Goal: Task Accomplishment & Management: Use online tool/utility

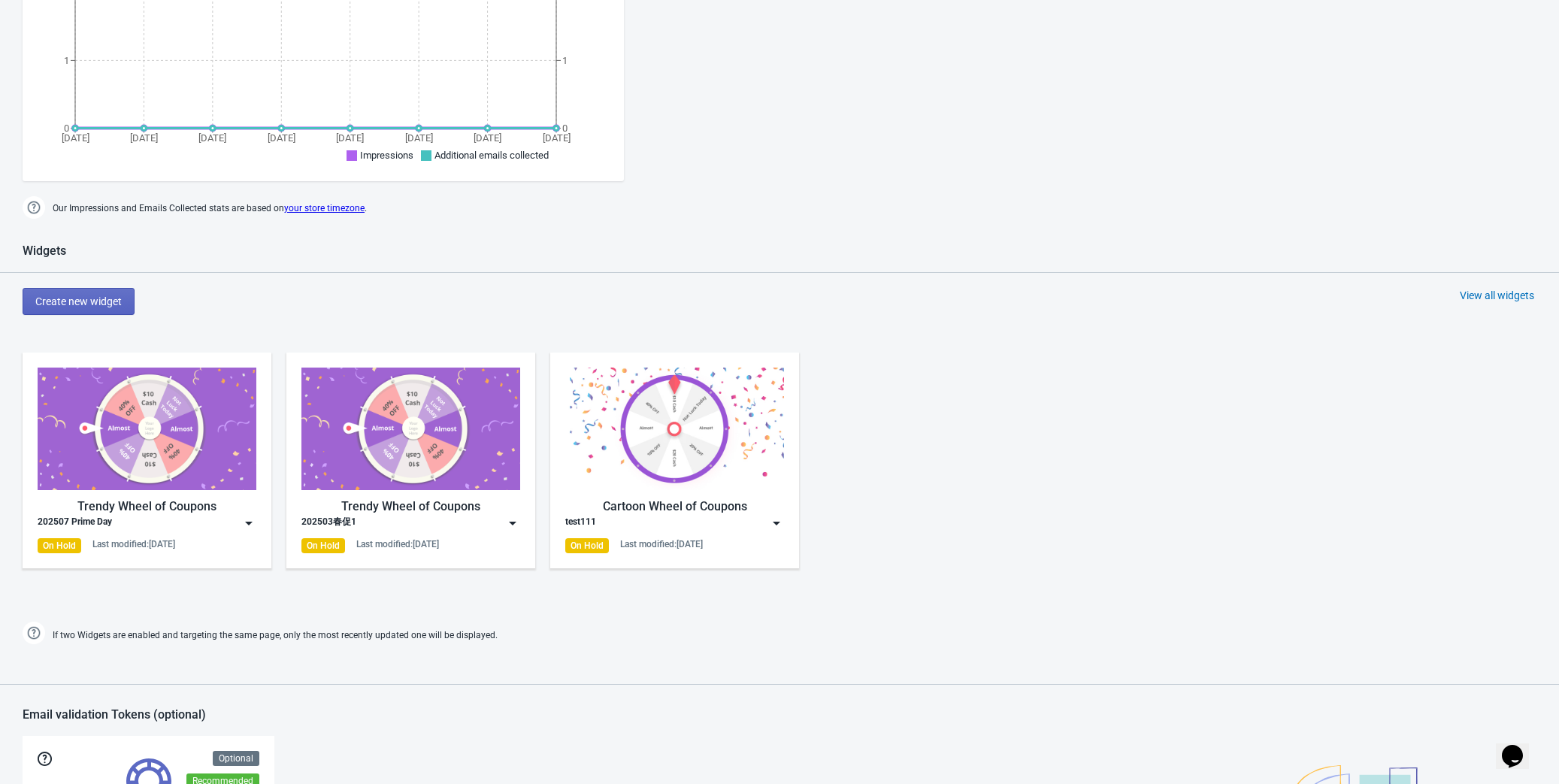
scroll to position [561, 0]
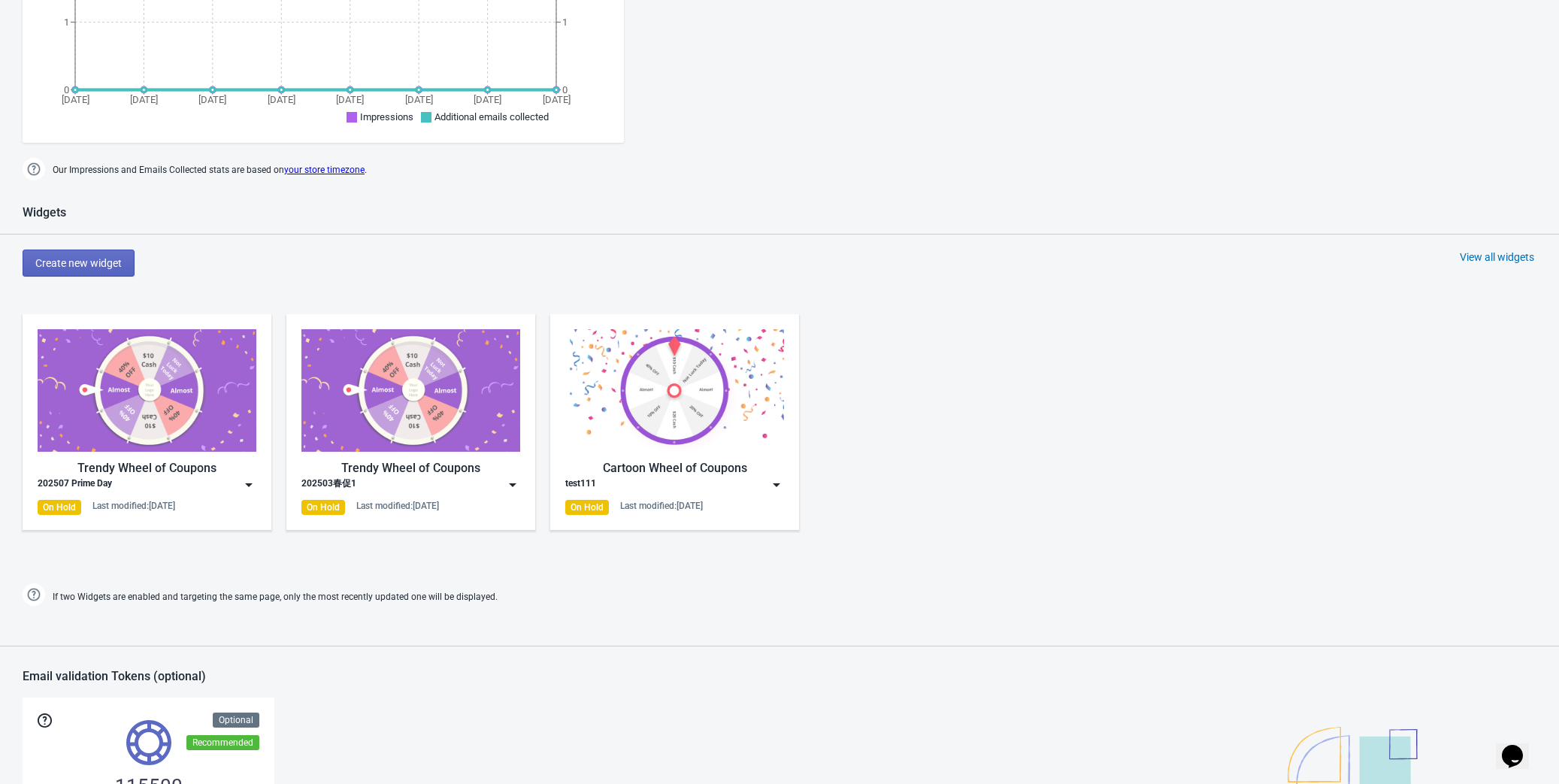
click at [242, 485] on img at bounding box center [248, 484] width 15 height 15
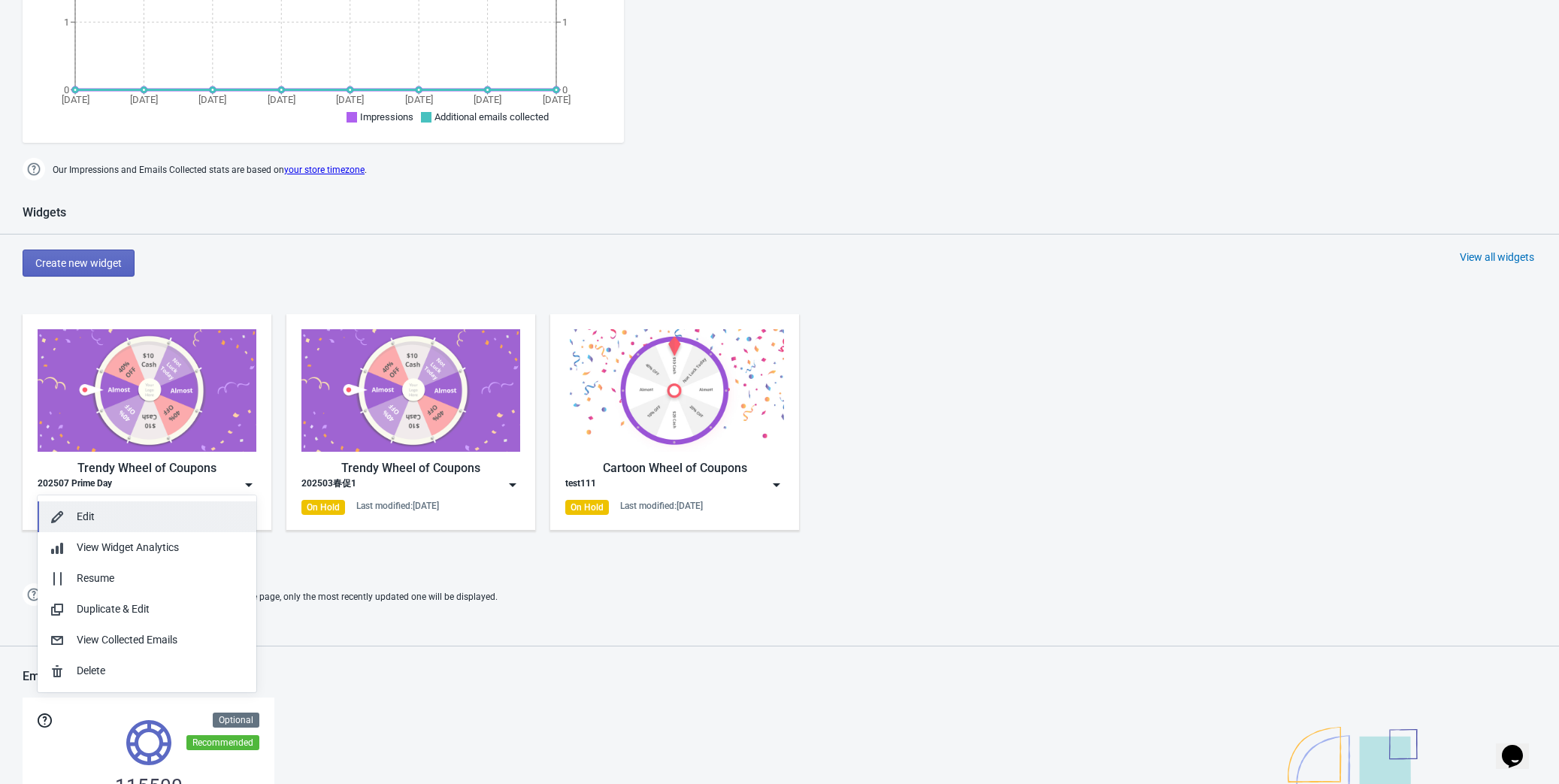
click at [177, 514] on div "Edit" at bounding box center [160, 516] width 168 height 15
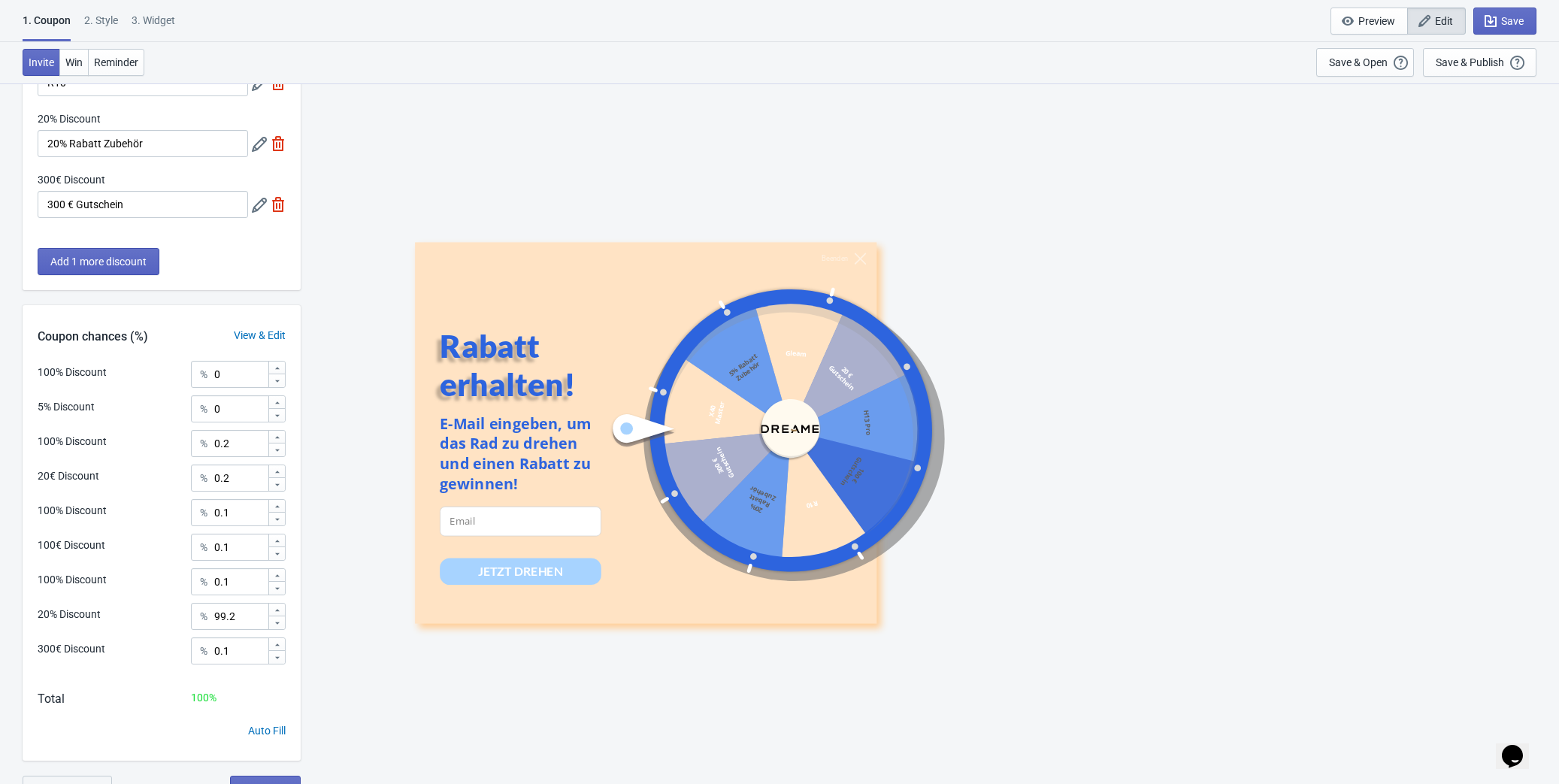
scroll to position [478, 0]
drag, startPoint x: 51, startPoint y: 612, endPoint x: 110, endPoint y: 611, distance: 59.0
click at [110, 611] on div "20% Discount % 99.2" at bounding box center [162, 610] width 248 height 19
click at [240, 618] on input "99.2" at bounding box center [241, 614] width 54 height 27
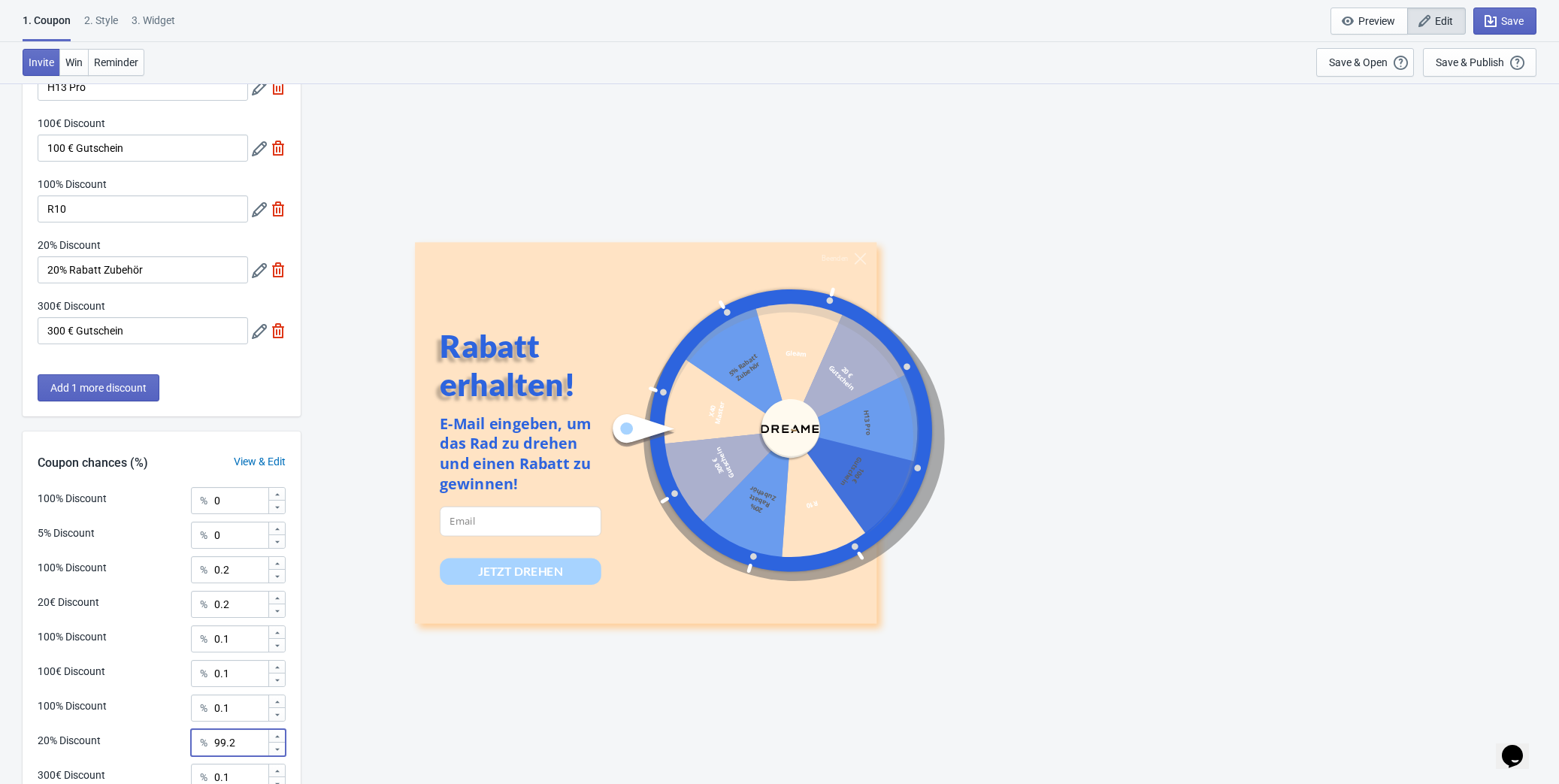
scroll to position [341, 0]
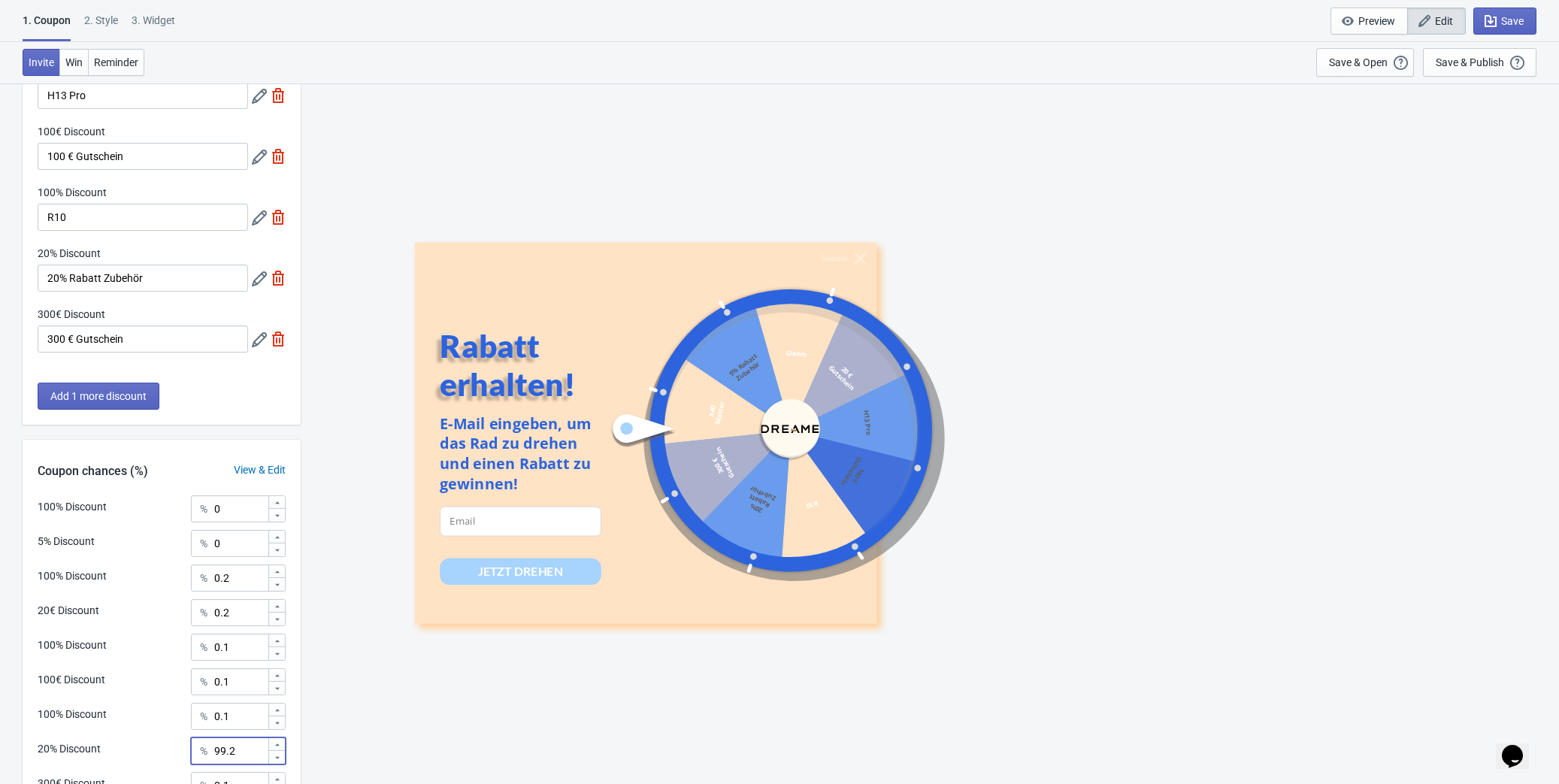
click at [257, 282] on icon at bounding box center [259, 279] width 15 height 15
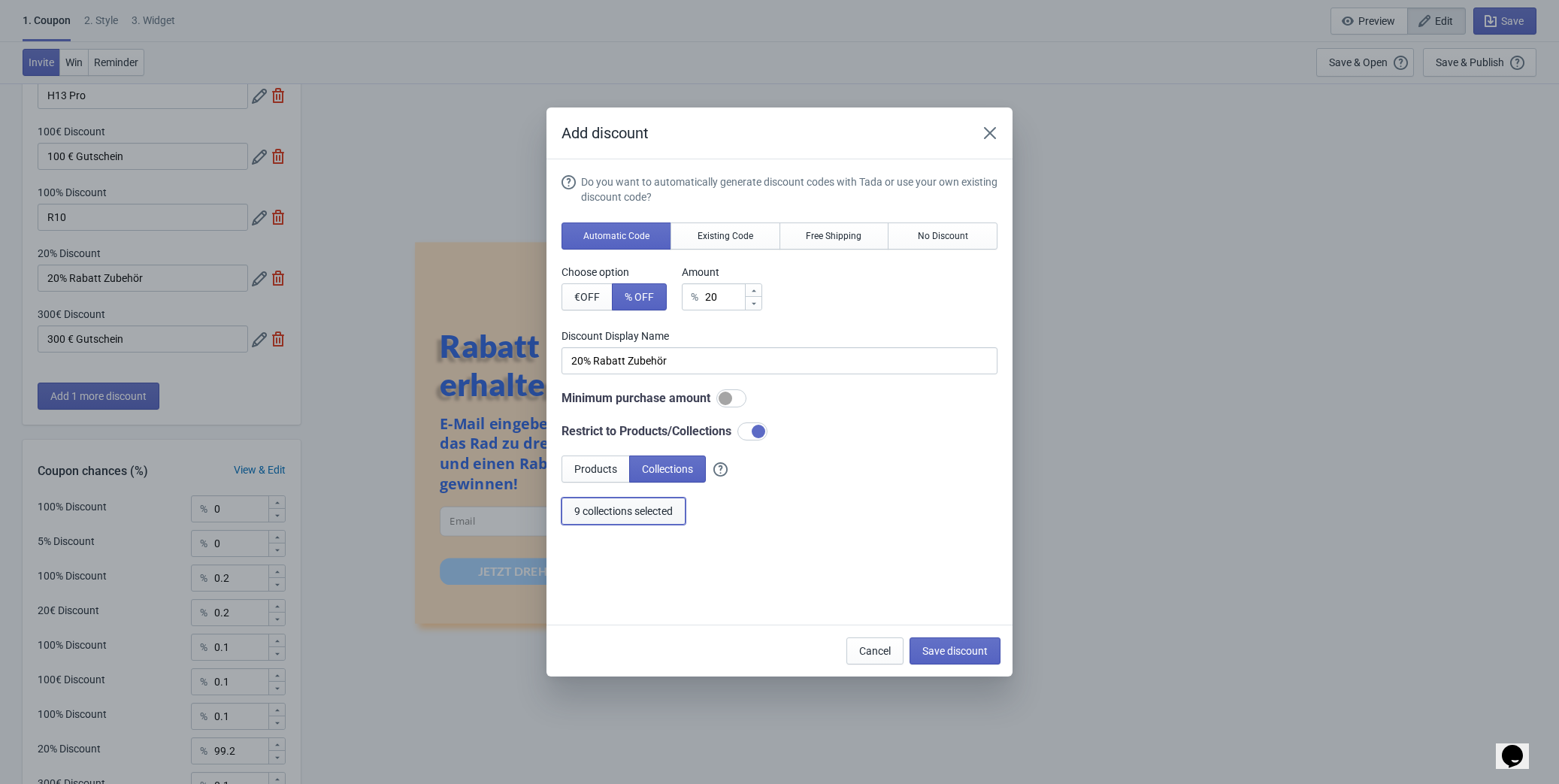
click at [625, 514] on span "9 collections selected" at bounding box center [623, 512] width 98 height 12
click at [992, 127] on icon "Close" at bounding box center [989, 132] width 15 height 15
